Goal: Check status: Check status

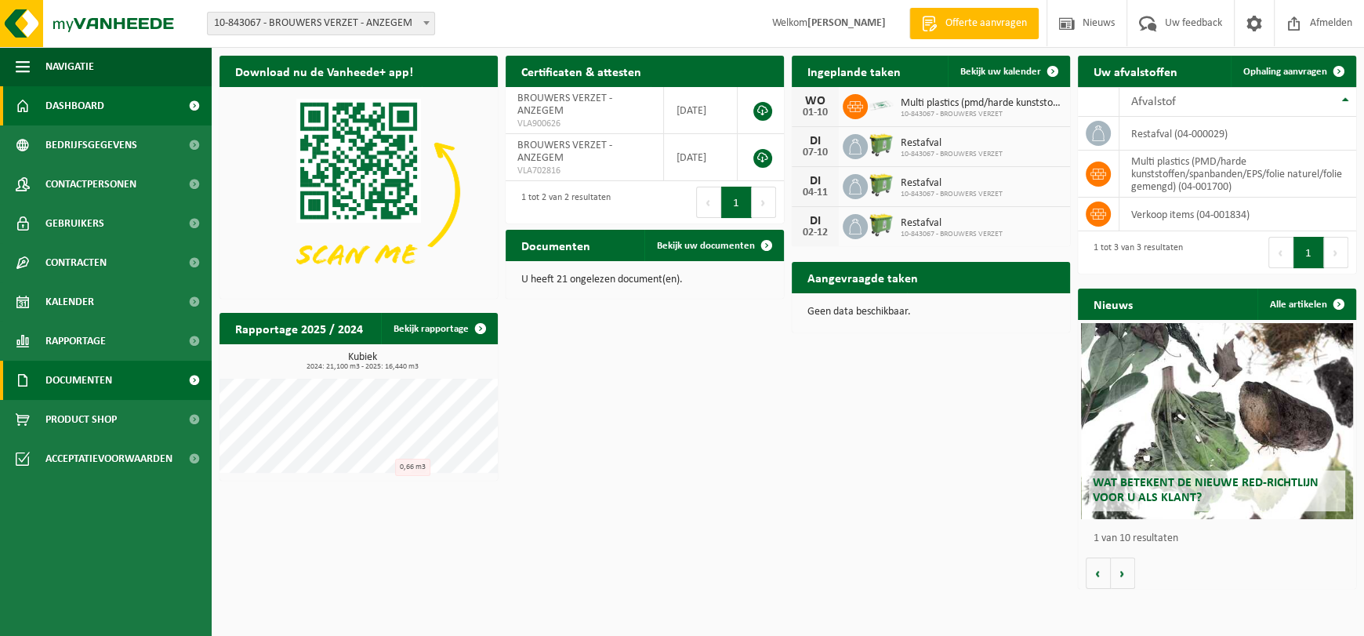
click at [78, 377] on span "Documenten" at bounding box center [78, 380] width 67 height 39
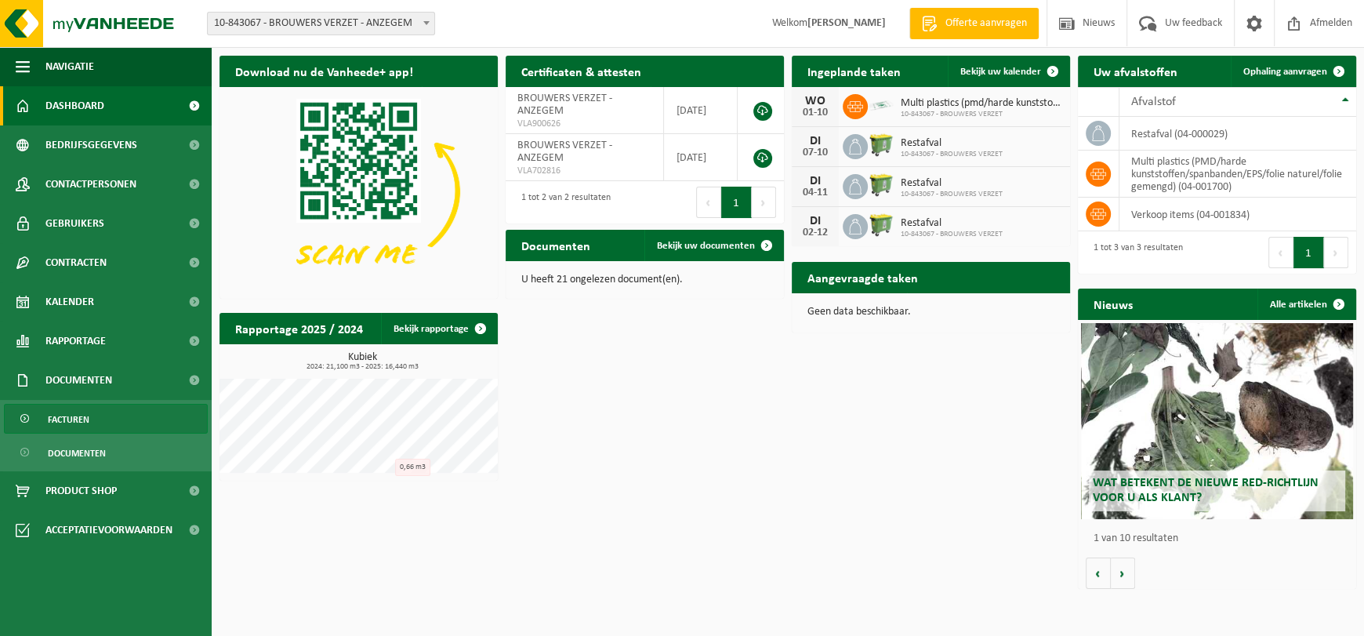
click at [73, 420] on span "Facturen" at bounding box center [69, 419] width 42 height 30
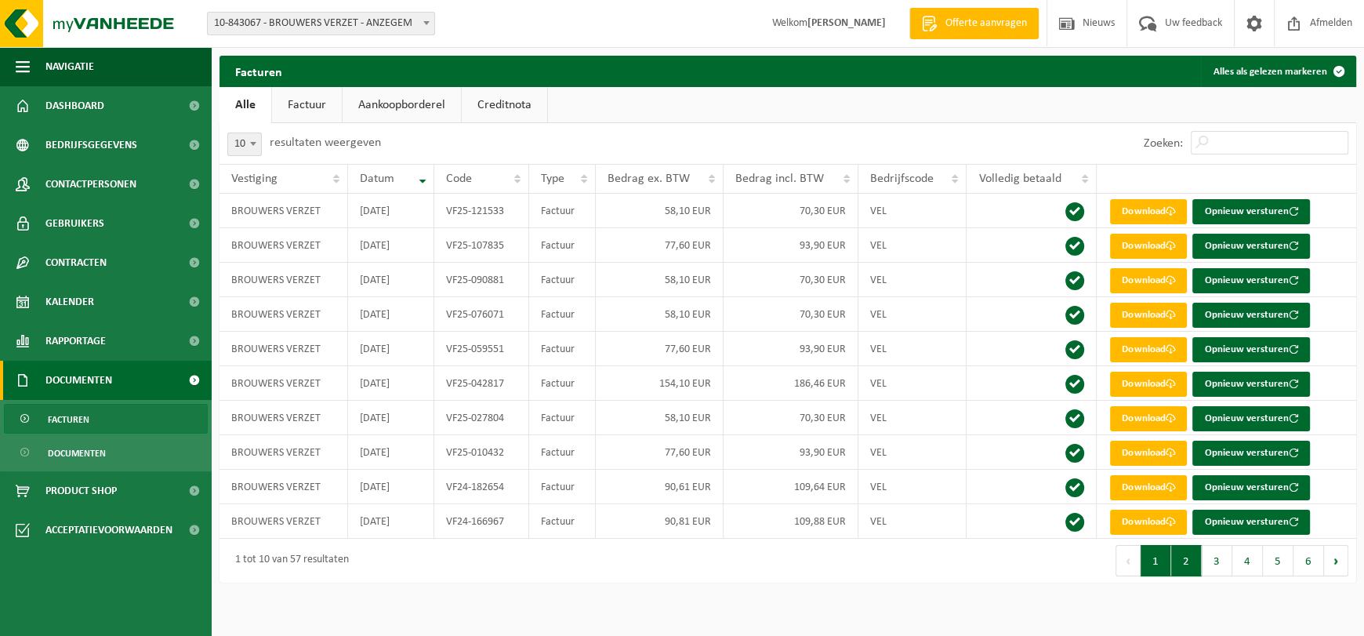
click at [1183, 571] on button "2" at bounding box center [1186, 560] width 31 height 31
click at [1155, 568] on button "1" at bounding box center [1155, 560] width 31 height 31
